Goal: Information Seeking & Learning: Learn about a topic

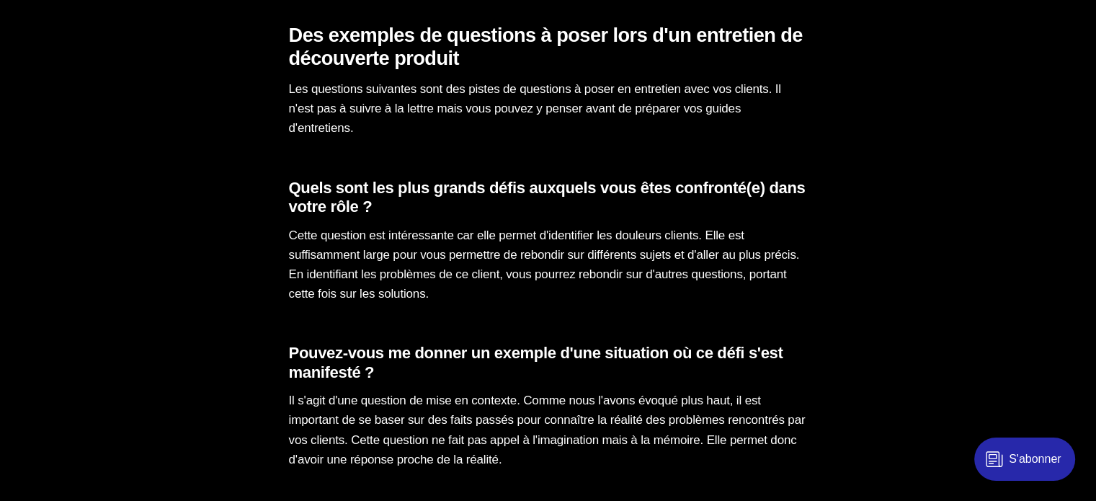
scroll to position [2883, 0]
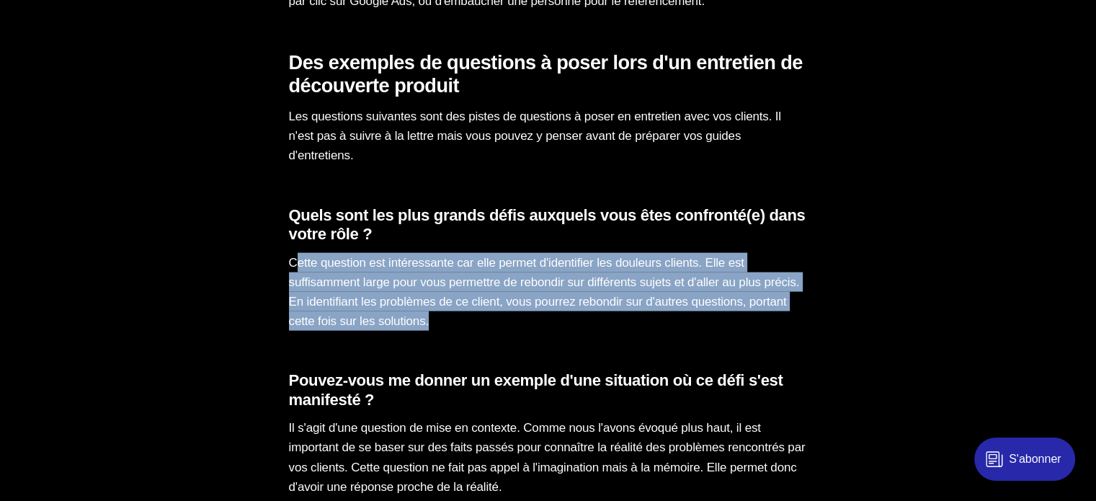
drag, startPoint x: 570, startPoint y: 404, endPoint x: 295, endPoint y: 344, distance: 281.8
click at [295, 332] on p "Cette question est intéressante car elle permet d'identifier les douleurs clien…" at bounding box center [548, 292] width 519 height 79
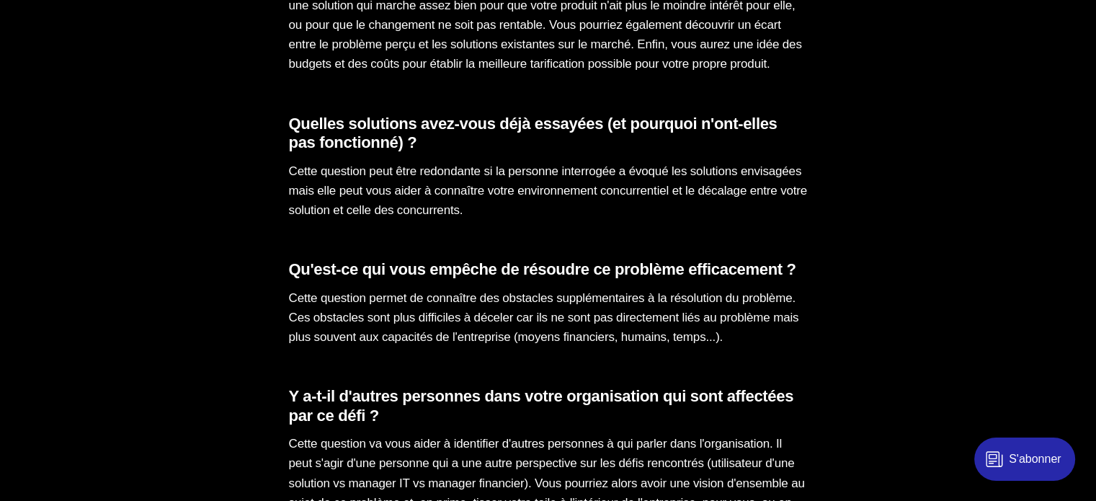
scroll to position [3363, 0]
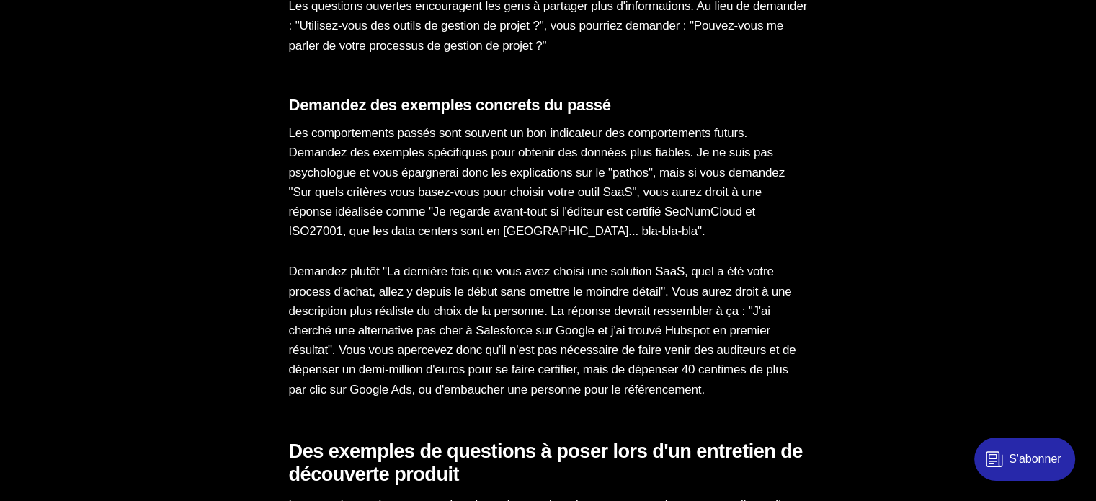
scroll to position [2523, 0]
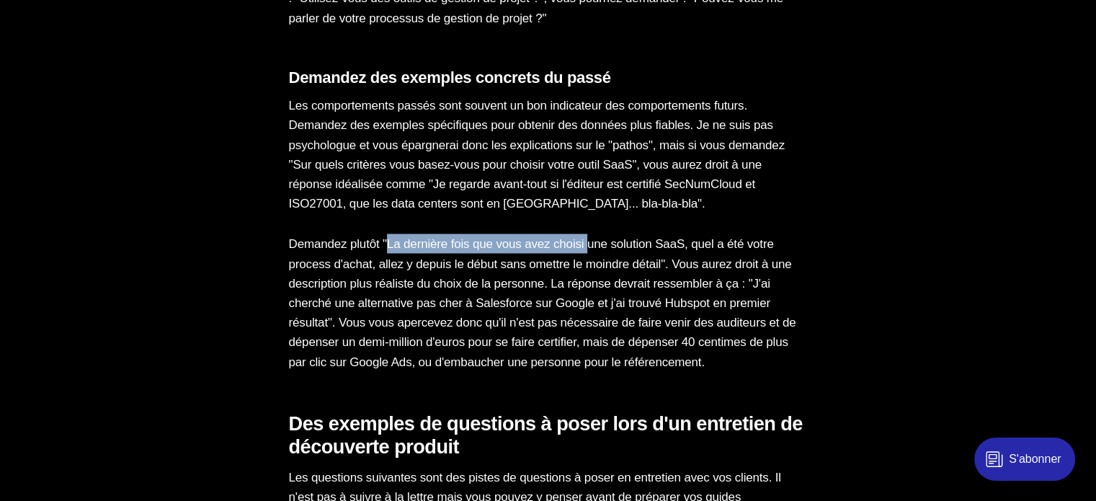
drag, startPoint x: 394, startPoint y: 305, endPoint x: 605, endPoint y: 299, distance: 211.3
click at [605, 299] on p "Demandez plutôt "La dernière fois que vous avez choisi une solution SaaS, quel …" at bounding box center [548, 302] width 519 height 137
copy p "La dernière fois que vous avez choisi"
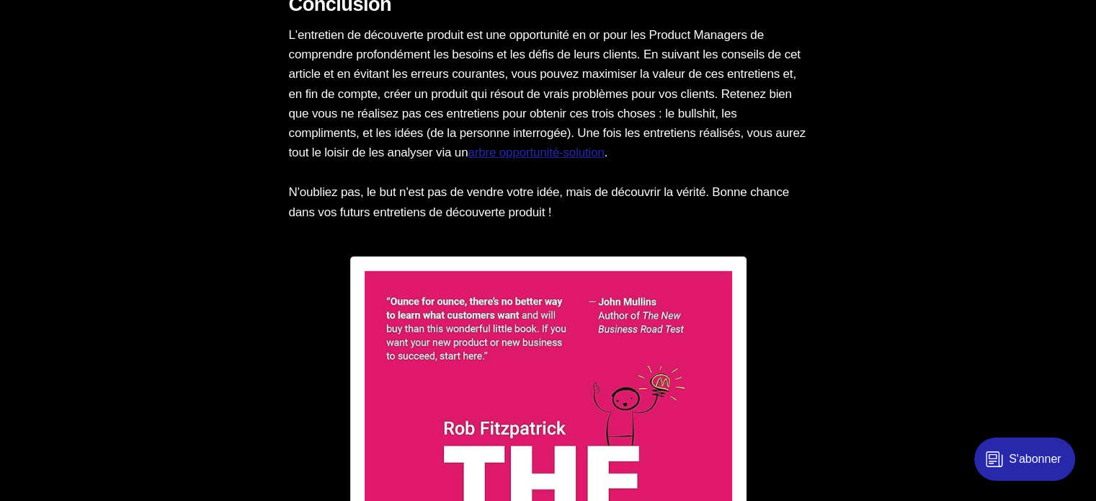
scroll to position [4204, 0]
